Goal: Information Seeking & Learning: Learn about a topic

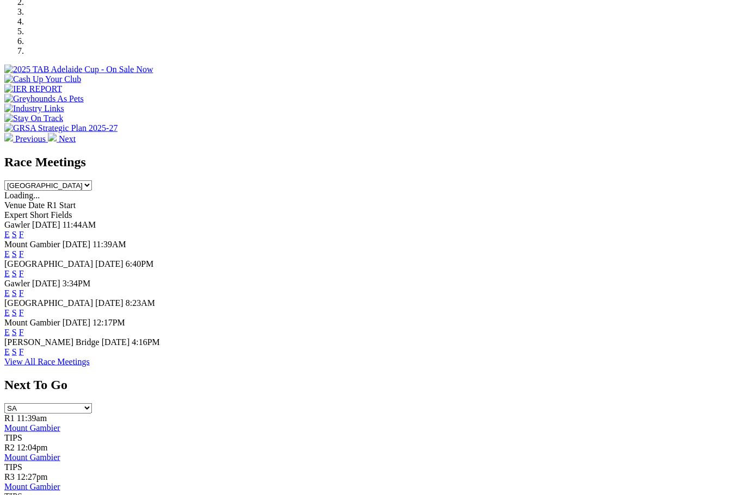
scroll to position [406, 0]
click at [24, 249] on link "F" at bounding box center [21, 253] width 5 height 9
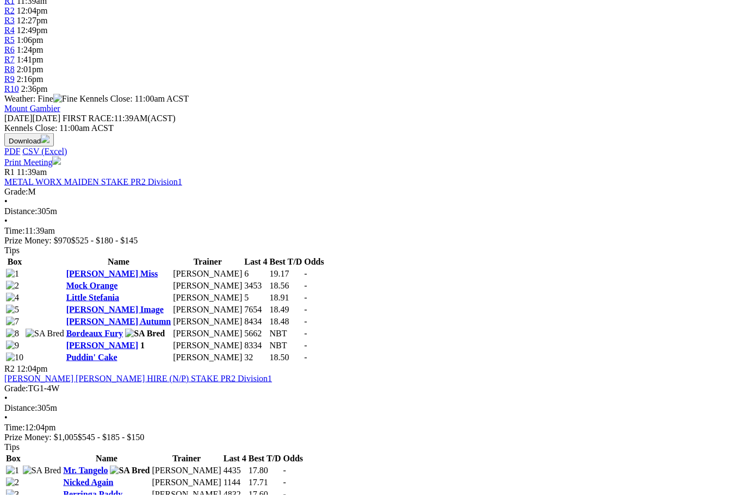
scroll to position [440, 0]
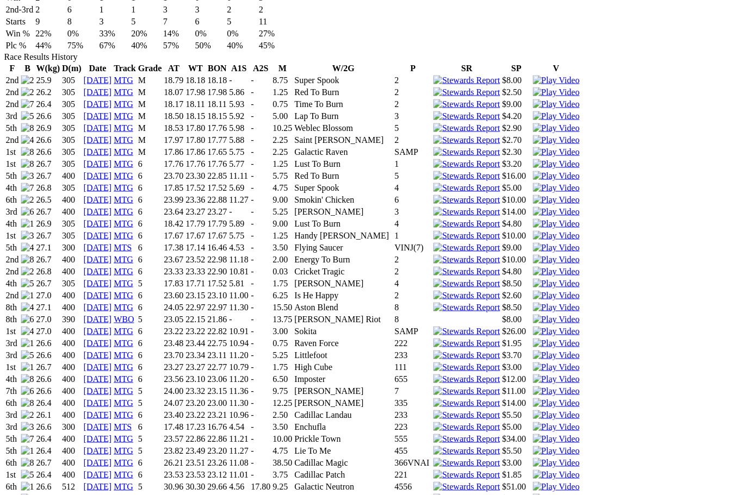
scroll to position [768, 0]
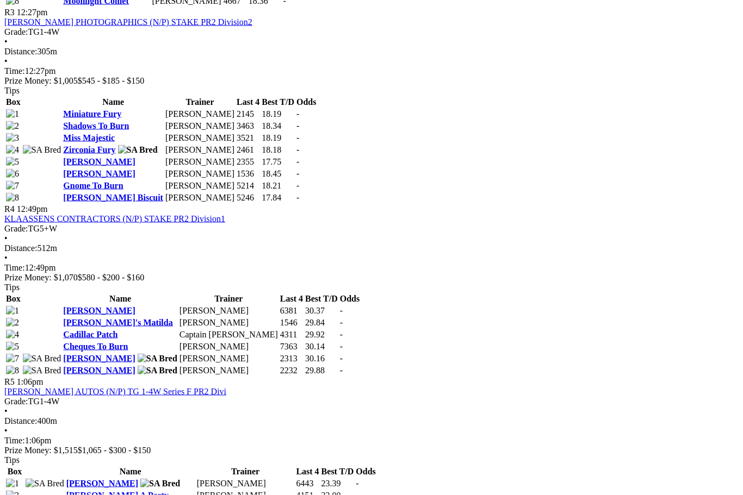
scroll to position [981, 0]
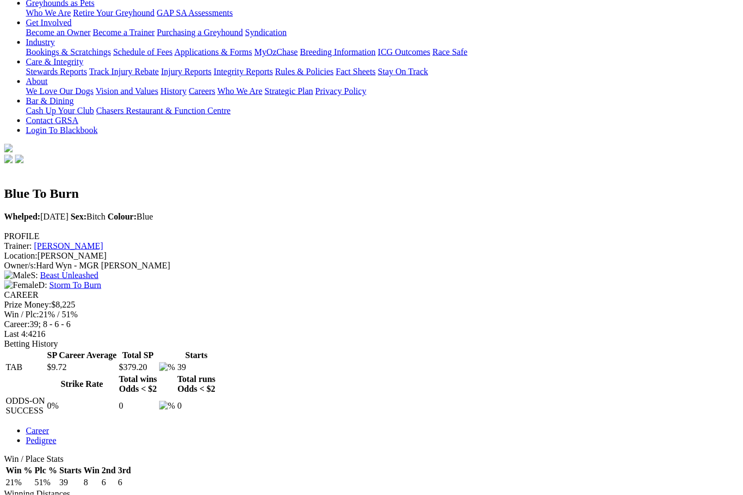
scroll to position [184, 114]
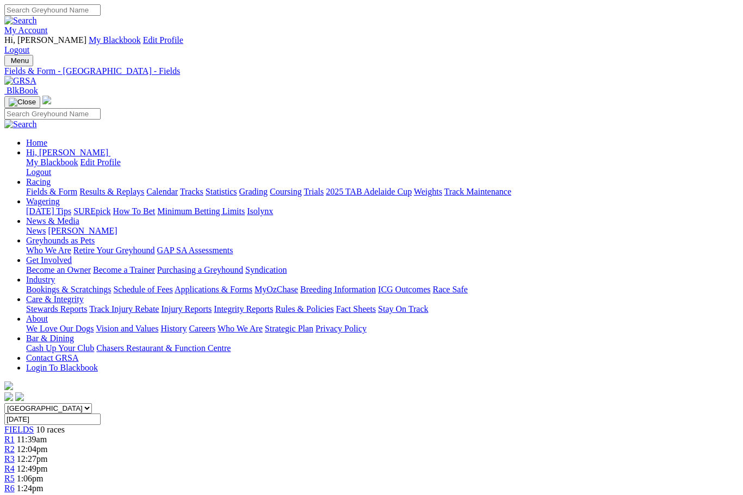
scroll to position [0, 5]
